Goal: Task Accomplishment & Management: Complete application form

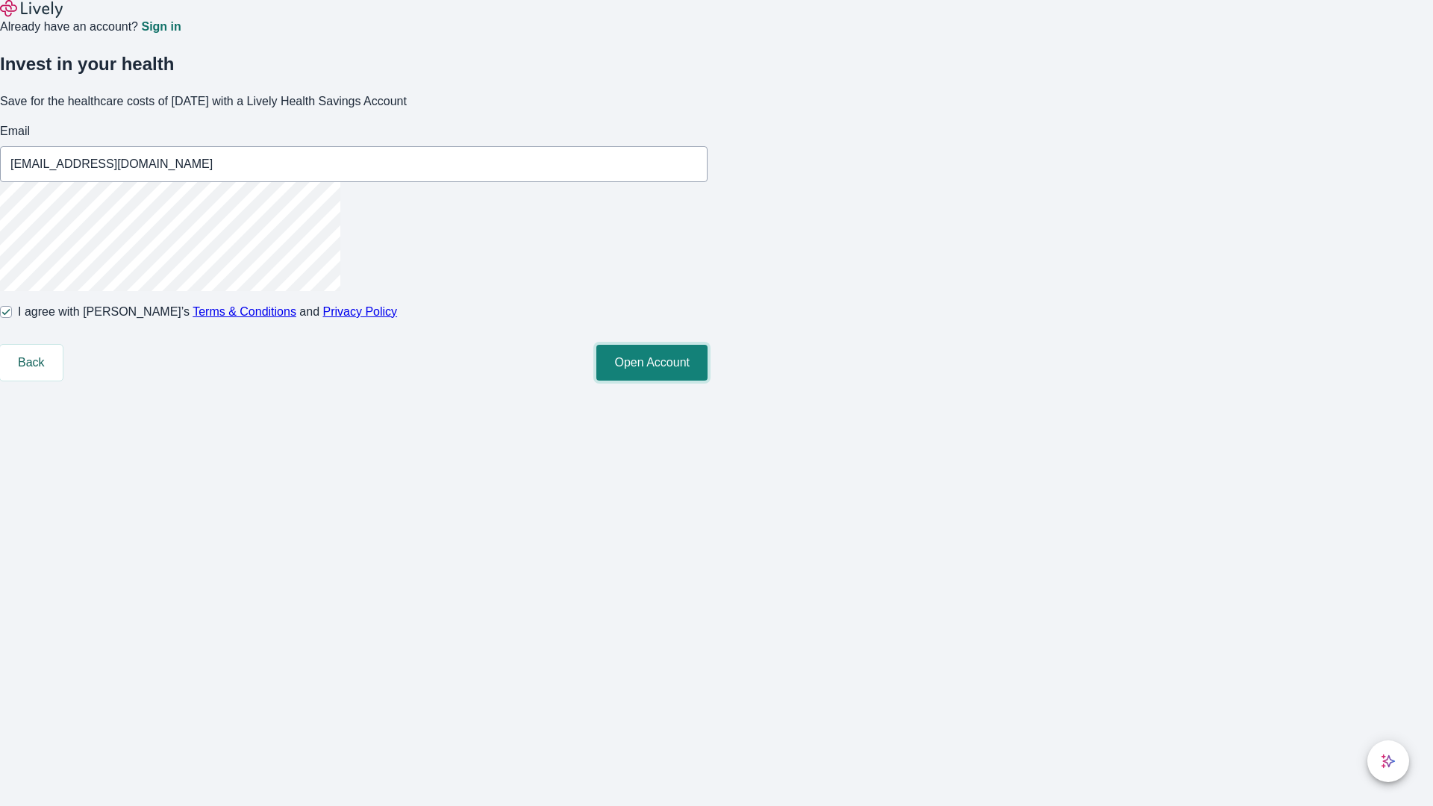
click at [708, 381] on button "Open Account" at bounding box center [651, 363] width 111 height 36
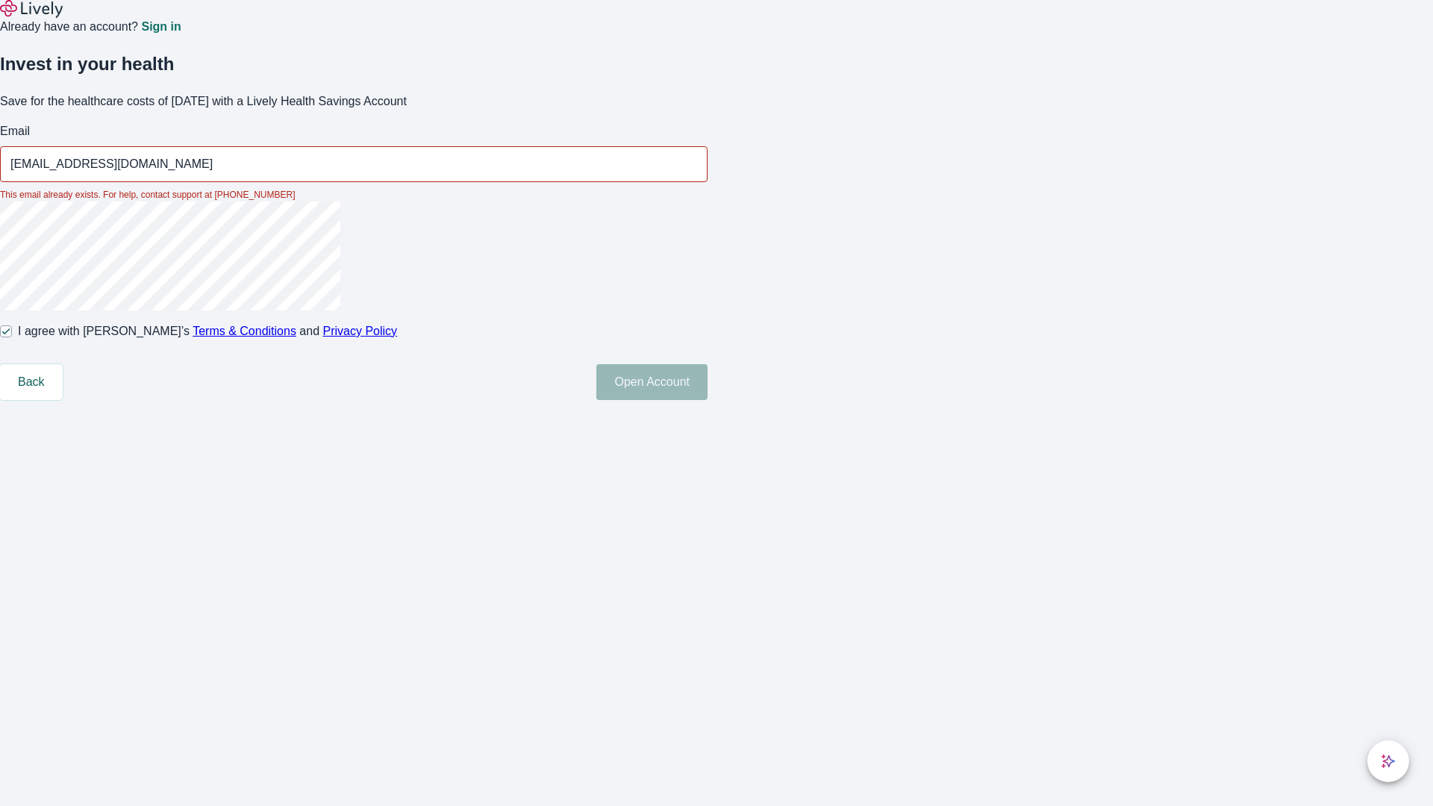
type input "[EMAIL_ADDRESS][DOMAIN_NAME]"
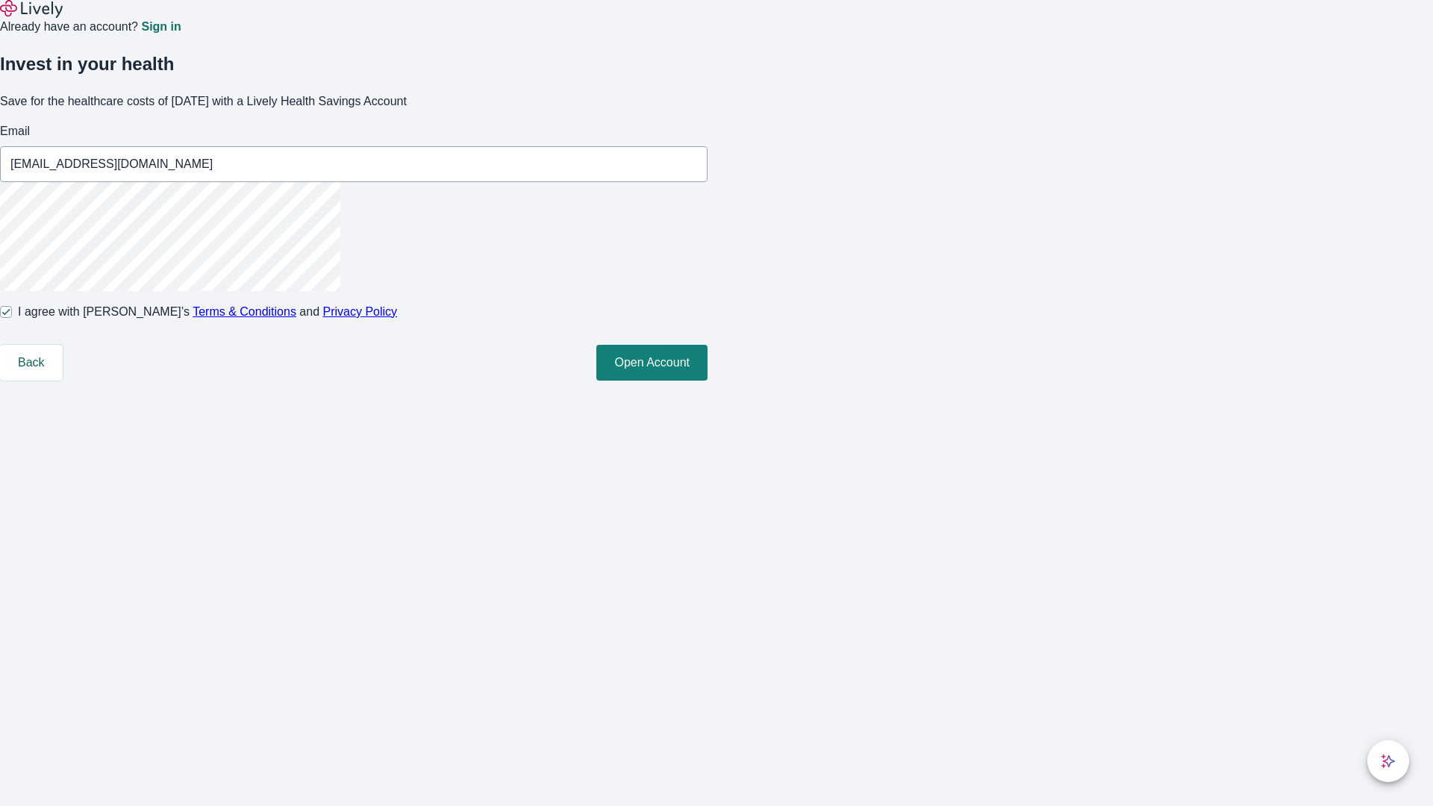
click at [12, 318] on input "I agree with Lively’s Terms & Conditions and Privacy Policy" at bounding box center [6, 312] width 12 height 12
checkbox input "false"
type input "[EMAIL_ADDRESS][DOMAIN_NAME]"
click at [12, 318] on input "I agree with Lively’s Terms & Conditions and Privacy Policy" at bounding box center [6, 312] width 12 height 12
checkbox input "true"
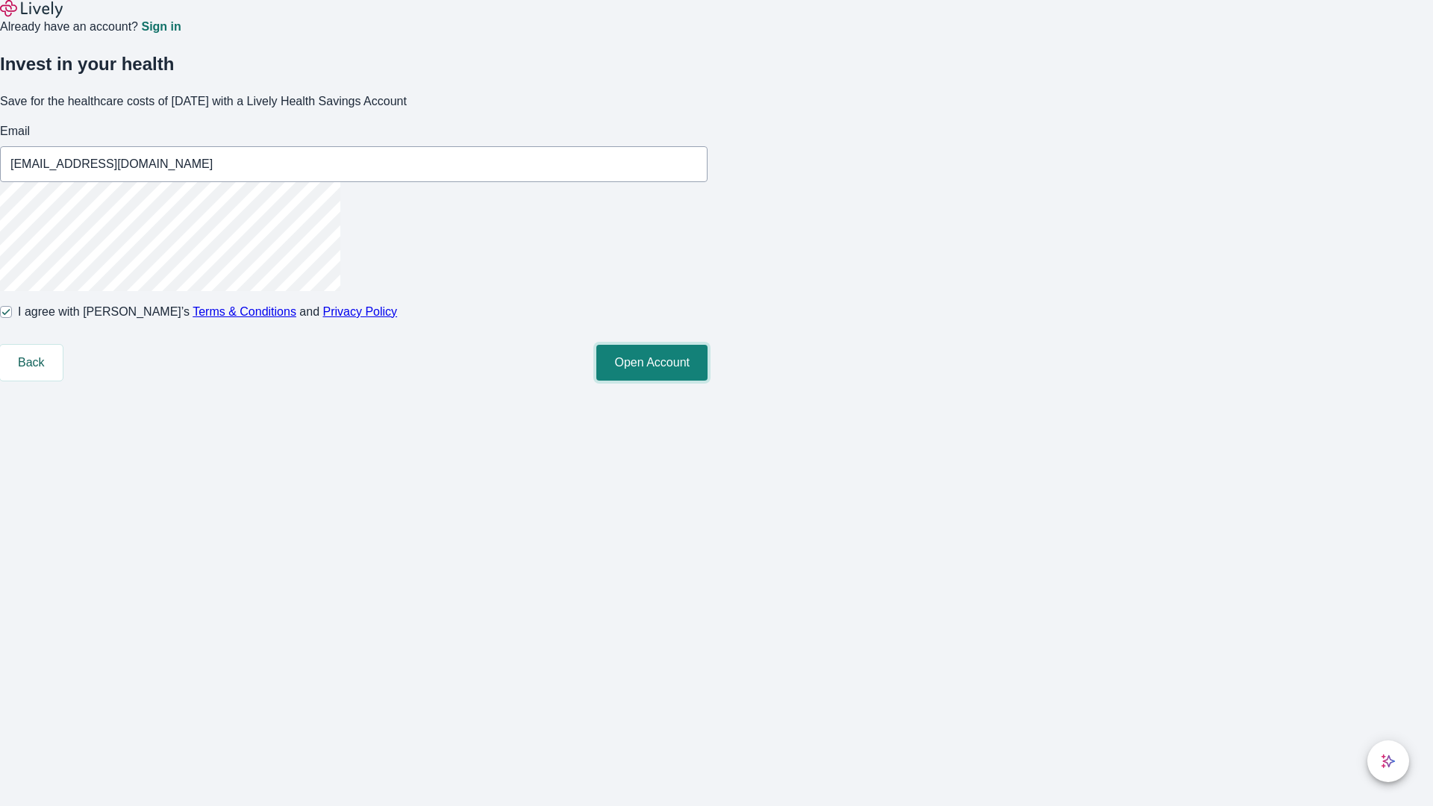
click at [708, 381] on button "Open Account" at bounding box center [651, 363] width 111 height 36
